Goal: Task Accomplishment & Management: Manage account settings

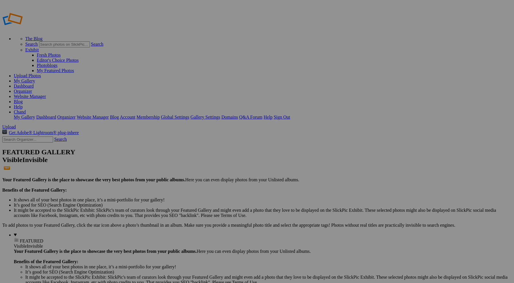
type input "Wildlife"
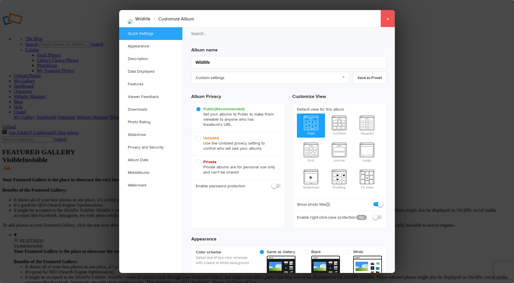
click at [386, 18] on link "×" at bounding box center [387, 18] width 14 height 17
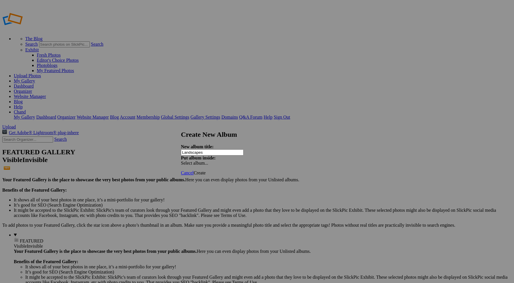
type input "Landscapes"
click at [206, 170] on span "Create" at bounding box center [199, 172] width 12 height 5
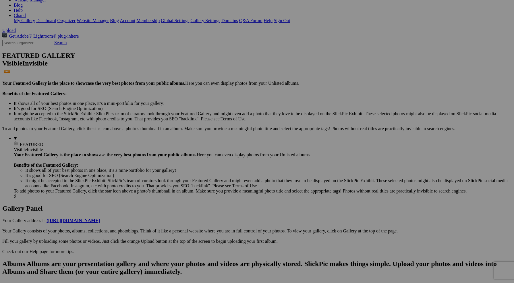
scroll to position [96, 0]
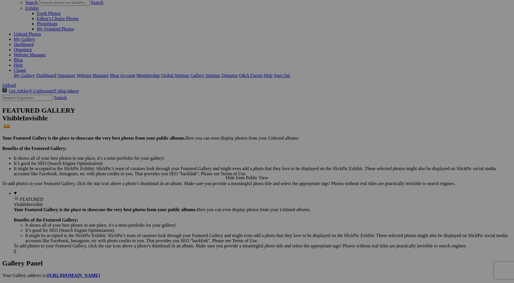
scroll to position [40, 0]
drag, startPoint x: 243, startPoint y: 181, endPoint x: 350, endPoint y: 125, distance: 120.8
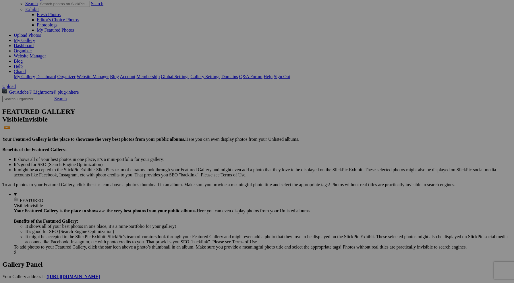
click at [219, 179] on span "Yes" at bounding box center [215, 179] width 7 height 5
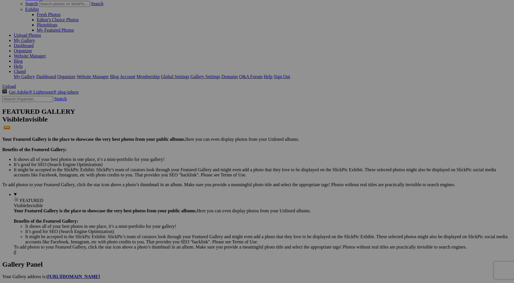
click at [219, 181] on span "Yes" at bounding box center [215, 179] width 7 height 5
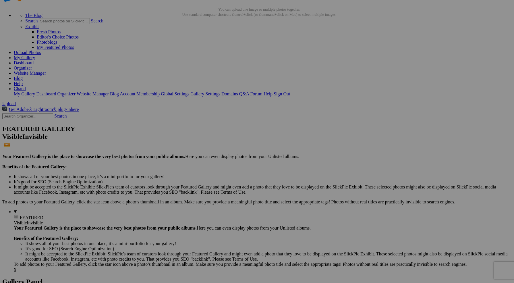
click at [219, 180] on span "Yes" at bounding box center [215, 179] width 7 height 5
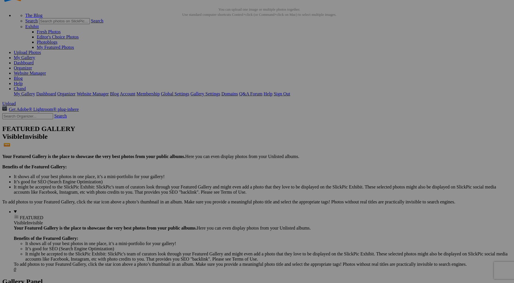
click at [219, 180] on link "Yes" at bounding box center [215, 179] width 7 height 5
click at [219, 178] on link "Yes" at bounding box center [215, 179] width 7 height 5
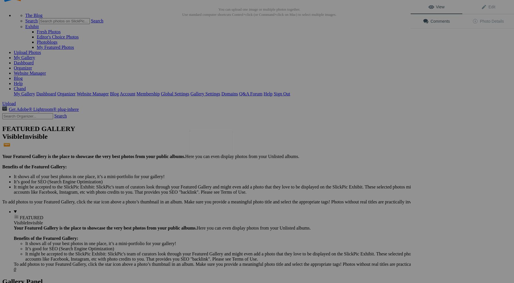
click at [222, 150] on img at bounding box center [210, 144] width 43 height 27
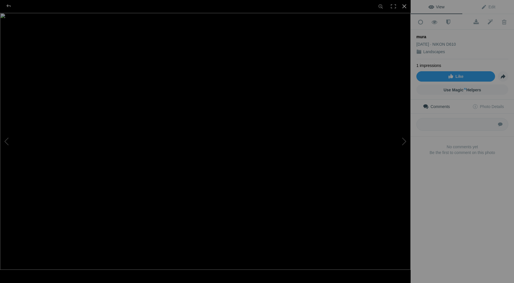
click at [403, 6] on div at bounding box center [404, 6] width 13 height 13
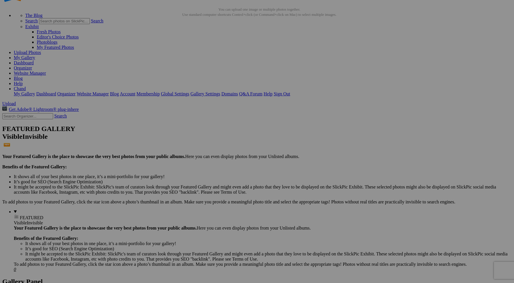
click at [219, 181] on span "Yes" at bounding box center [215, 179] width 7 height 5
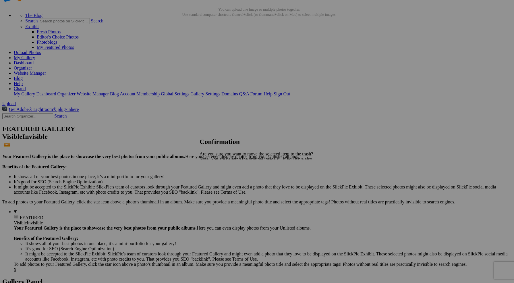
click at [219, 177] on span "Yes" at bounding box center [215, 179] width 7 height 5
click at [219, 179] on link "Yes" at bounding box center [215, 179] width 7 height 5
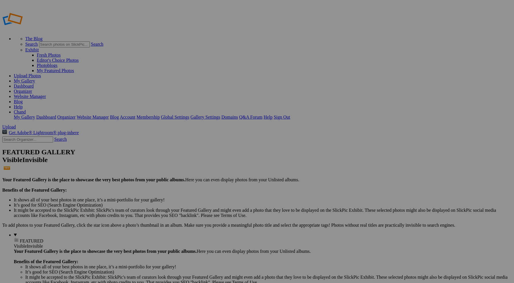
click at [193, 170] on span "Cancel" at bounding box center [187, 172] width 13 height 5
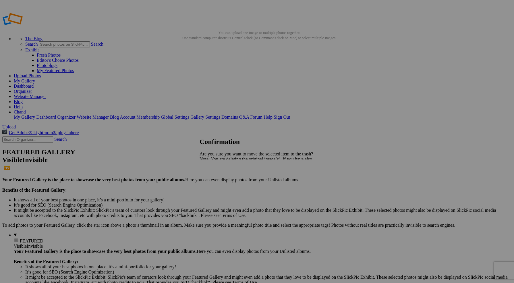
click at [219, 180] on span "Yes" at bounding box center [215, 179] width 7 height 5
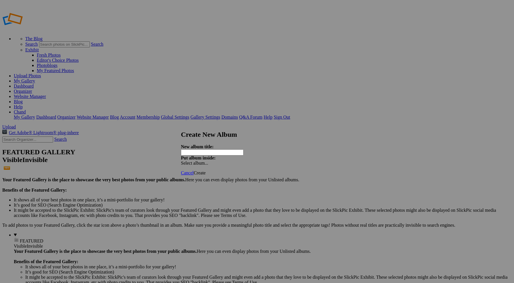
click at [217, 149] on input "text" at bounding box center [212, 152] width 63 height 6
type input "Community"
click at [206, 170] on span "Create" at bounding box center [199, 172] width 12 height 5
